Goal: Information Seeking & Learning: Stay updated

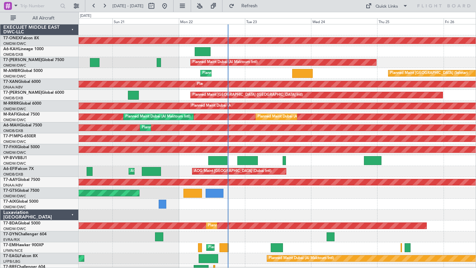
click at [166, 69] on div "Planned Maint Nurnberg Planned Maint [GEOGRAPHIC_DATA] (Al Maktoum Intl) Planne…" at bounding box center [277, 231] width 397 height 414
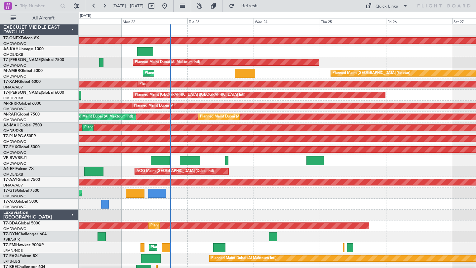
click at [355, 63] on div "Planned Maint Dubai (Al Maktoum Intl)" at bounding box center [277, 62] width 397 height 11
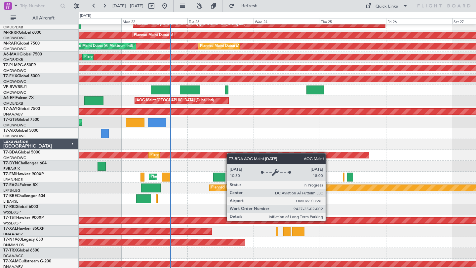
scroll to position [67, 0]
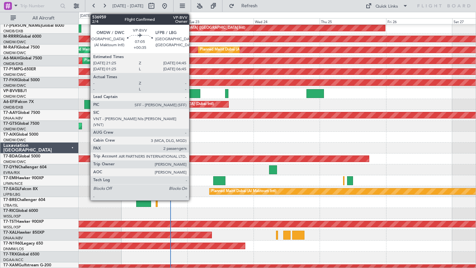
click at [192, 91] on div at bounding box center [190, 93] width 20 height 9
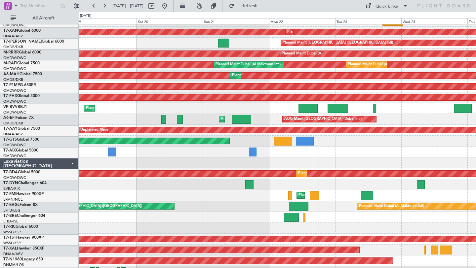
click at [349, 150] on div at bounding box center [277, 152] width 397 height 11
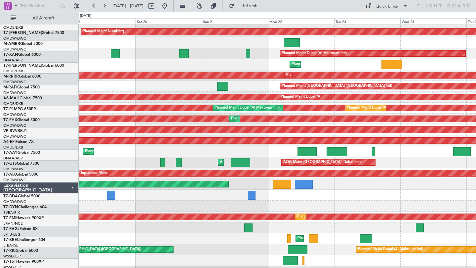
scroll to position [0, 0]
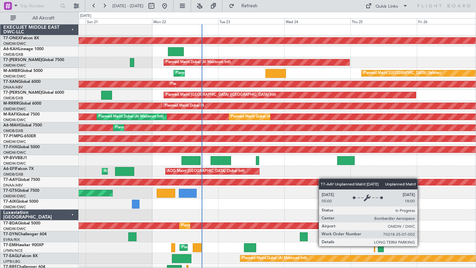
click at [301, 179] on div "Planned Maint Nurnberg Planned Maint [GEOGRAPHIC_DATA] (Al Maktoum Intl) Planne…" at bounding box center [277, 231] width 397 height 414
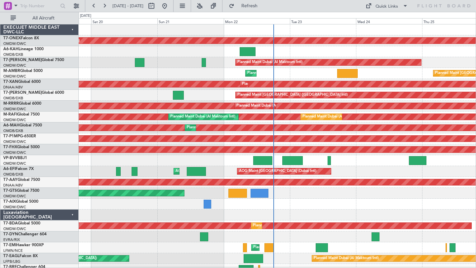
click at [193, 74] on div "Planned Maint Dubai (Al Maktoum Intl) Planned Maint [GEOGRAPHIC_DATA] (Seletar)" at bounding box center [277, 73] width 397 height 11
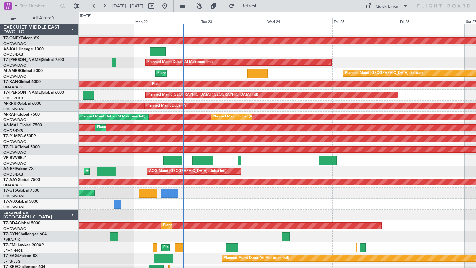
click at [286, 58] on div "Planned Maint Nurnberg Planned Maint [GEOGRAPHIC_DATA] (Al Maktoum Intl) Planne…" at bounding box center [277, 231] width 397 height 414
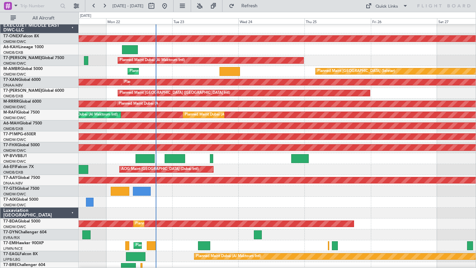
click at [286, 170] on div "AOG Maint [GEOGRAPHIC_DATA] (Dubai Intl) AOG Maint" at bounding box center [277, 169] width 397 height 11
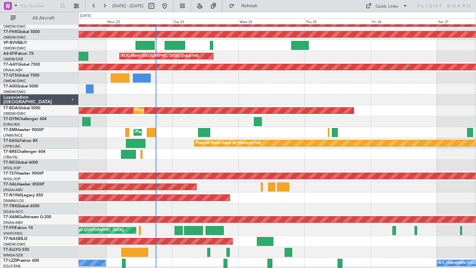
scroll to position [115, 0]
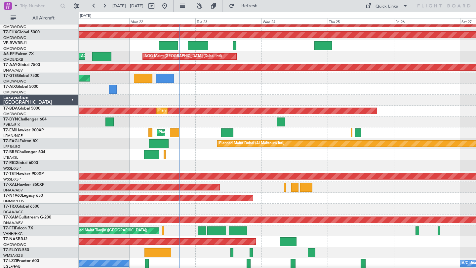
click at [205, 131] on div "Planned Maint [GEOGRAPHIC_DATA]" at bounding box center [277, 133] width 397 height 11
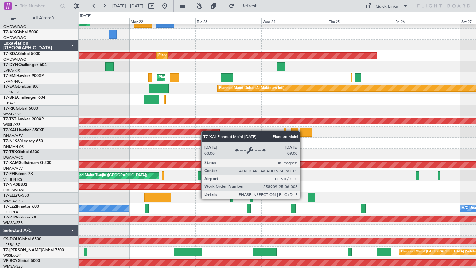
scroll to position [170, 0]
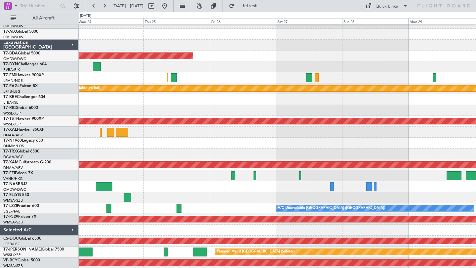
click at [136, 111] on div at bounding box center [277, 110] width 397 height 11
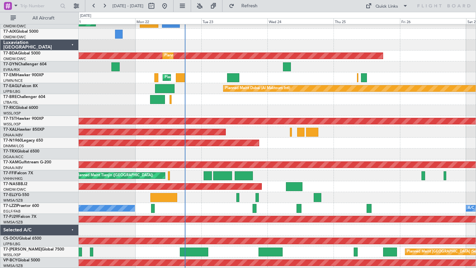
click at [412, 101] on div "Unplanned Maint [GEOGRAPHIC_DATA] (Al Maktoum Intl) AOG Maint Singapore (Seleta…" at bounding box center [277, 61] width 397 height 414
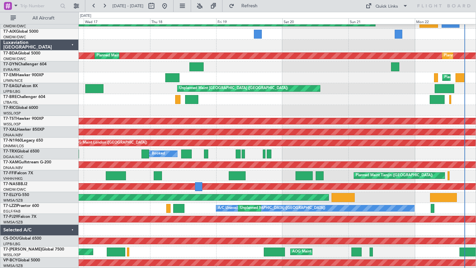
scroll to position [169, 0]
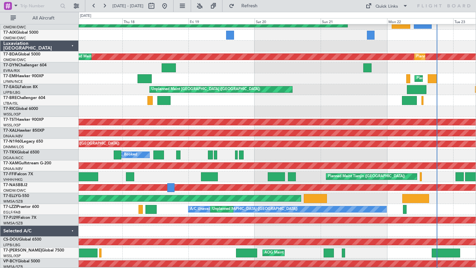
click at [444, 88] on div "Unplanned Maint [GEOGRAPHIC_DATA] ([GEOGRAPHIC_DATA]) Planned Maint [GEOGRAPHIC…" at bounding box center [277, 89] width 397 height 11
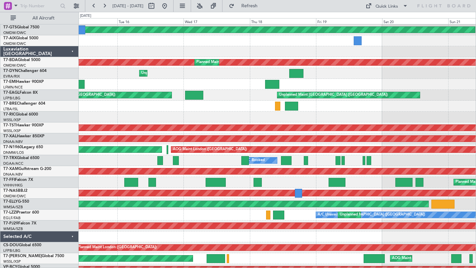
click at [284, 84] on div "Planned Maint [GEOGRAPHIC_DATA]" at bounding box center [277, 84] width 397 height 11
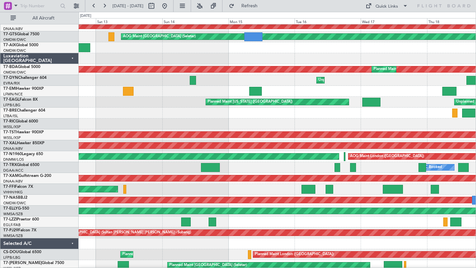
click at [390, 87] on div at bounding box center [277, 91] width 397 height 11
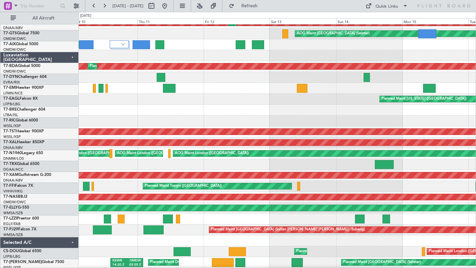
scroll to position [160, 0]
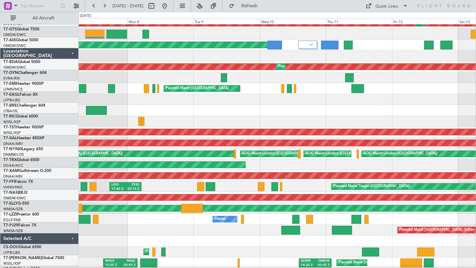
click at [327, 96] on div "Planned Maint [US_STATE] ([GEOGRAPHIC_DATA])" at bounding box center [277, 99] width 397 height 11
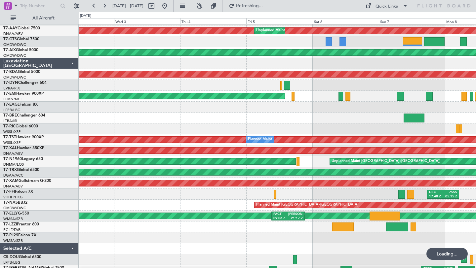
scroll to position [152, 0]
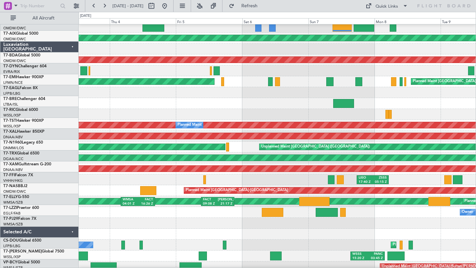
click at [151, 109] on div at bounding box center [277, 114] width 397 height 11
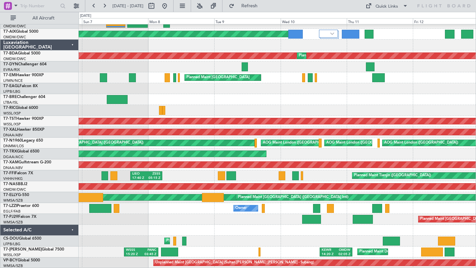
click at [191, 100] on div at bounding box center [277, 99] width 397 height 11
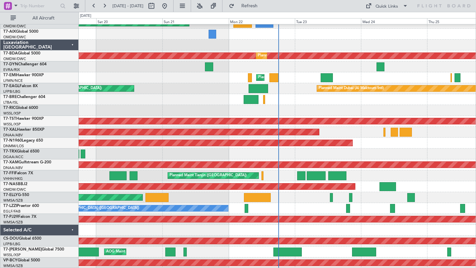
click at [163, 148] on div "Unplanned Maint [GEOGRAPHIC_DATA] (Al Maktoum Intl) Unplanned Maint [GEOGRAPHIC…" at bounding box center [277, 61] width 397 height 414
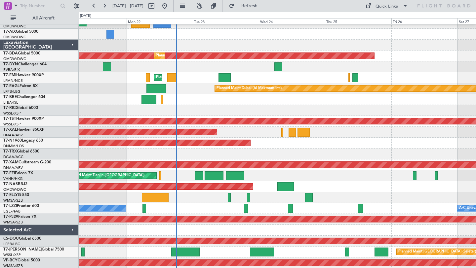
click at [334, 134] on div "Planned Maint [PERSON_NAME]" at bounding box center [277, 132] width 397 height 11
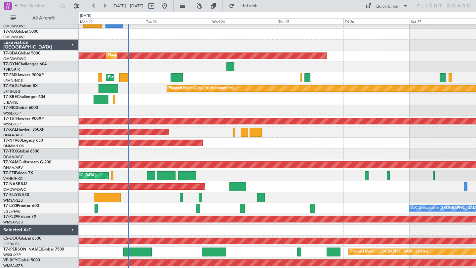
click at [295, 97] on div at bounding box center [277, 99] width 397 height 11
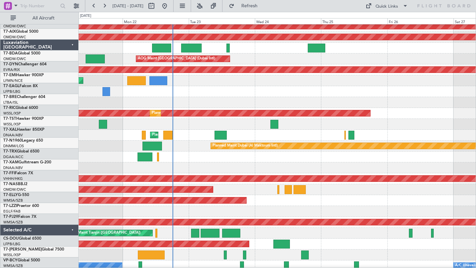
scroll to position [0, 0]
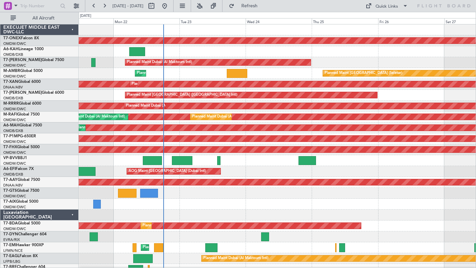
click at [270, 166] on div at bounding box center [277, 160] width 397 height 11
